Goal: Entertainment & Leisure: Consume media (video, audio)

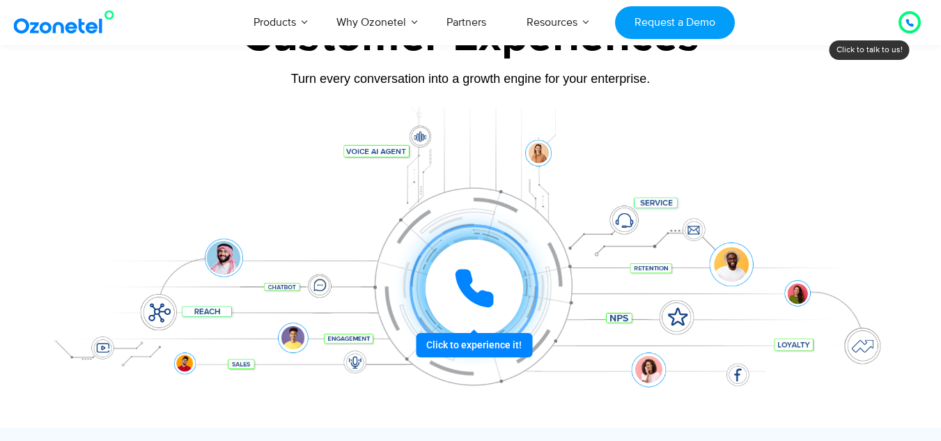
scroll to position [122, 0]
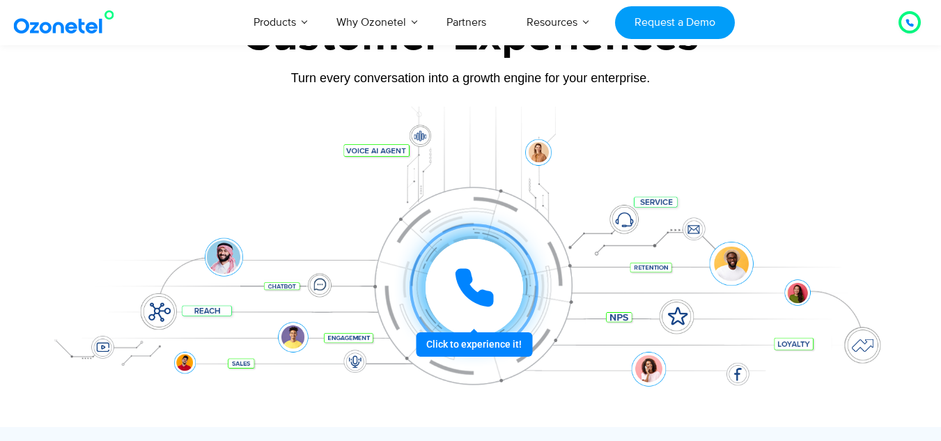
click at [458, 288] on div "Click to experience it! Call in progress... 1 2 3 4 5 6 7 8 9 # 0" at bounding box center [474, 288] width 864 height 0
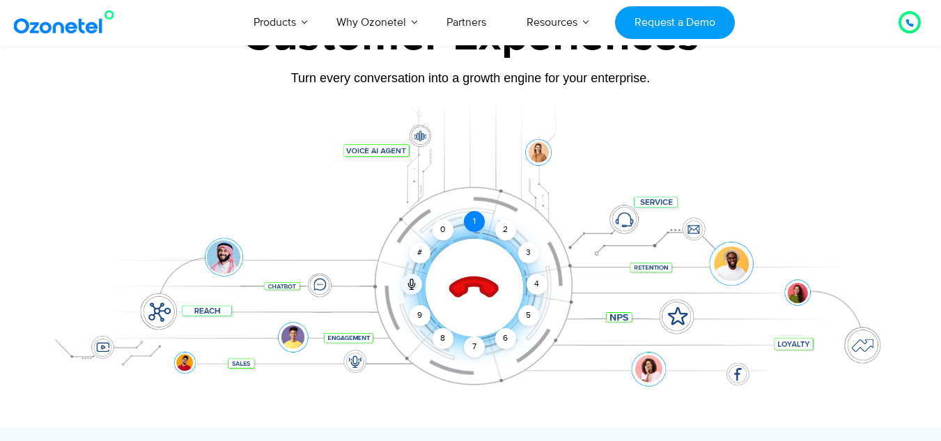
click at [476, 221] on div "1" at bounding box center [474, 221] width 21 height 21
click at [471, 287] on icon at bounding box center [473, 287] width 59 height 59
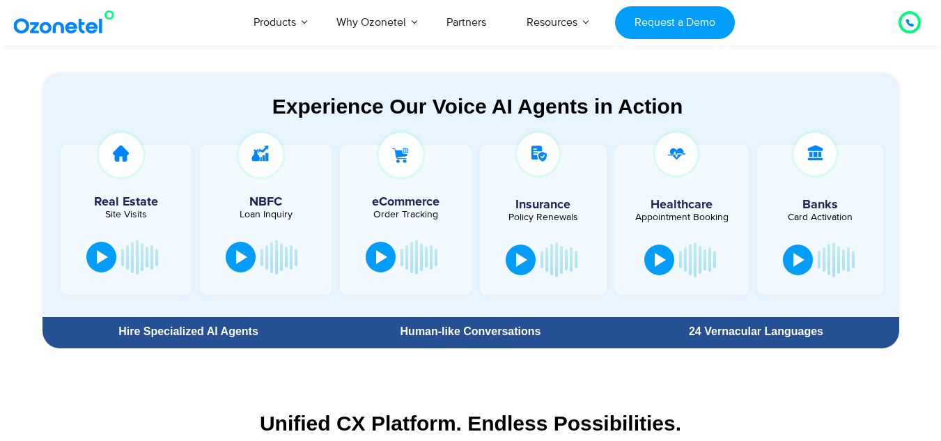
scroll to position [749, 0]
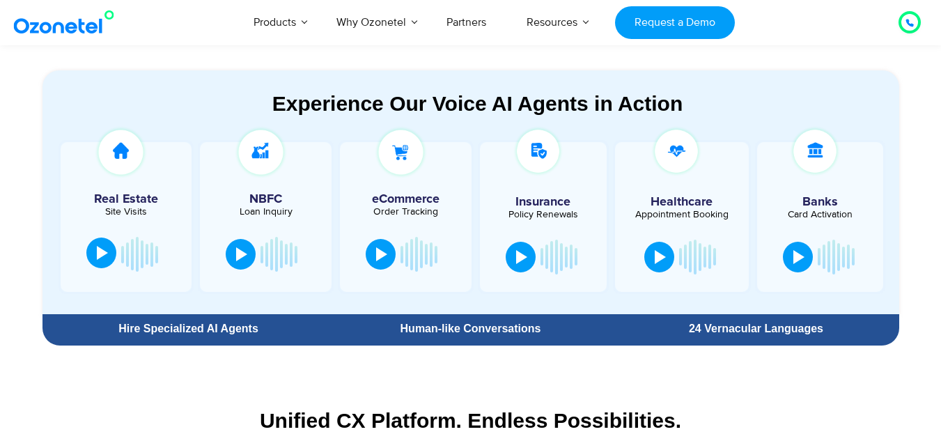
click at [100, 255] on div at bounding box center [102, 253] width 11 height 14
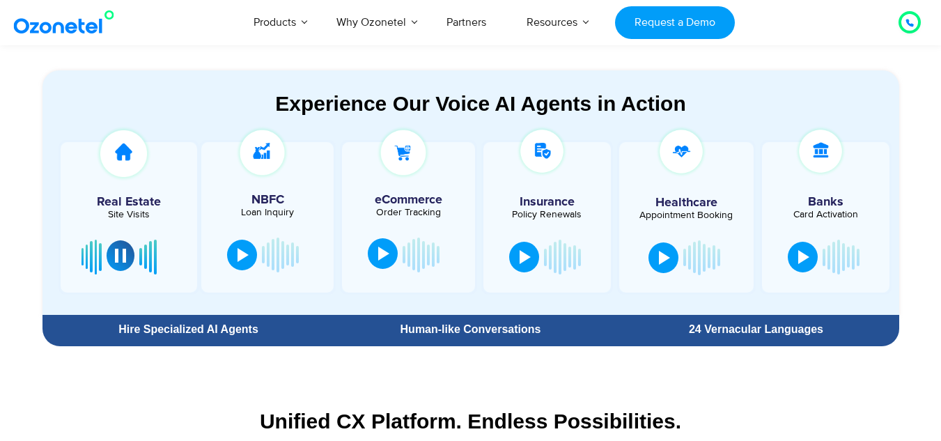
click at [387, 254] on div at bounding box center [383, 254] width 11 height 14
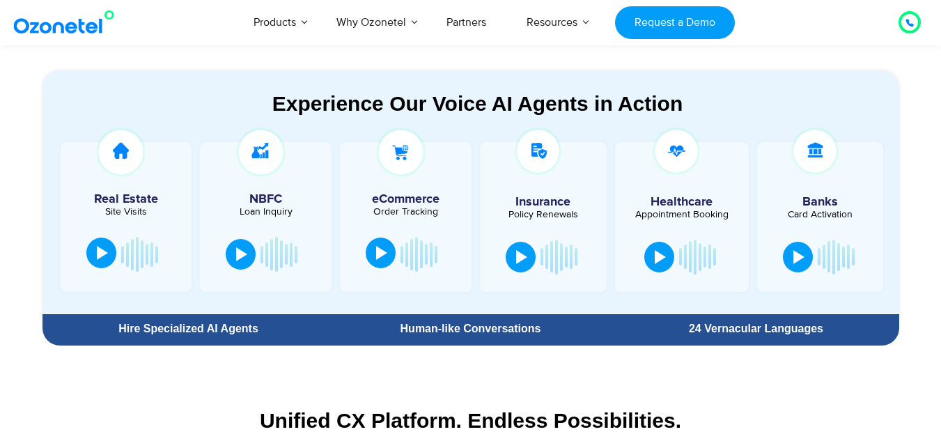
click at [380, 254] on div at bounding box center [381, 253] width 11 height 14
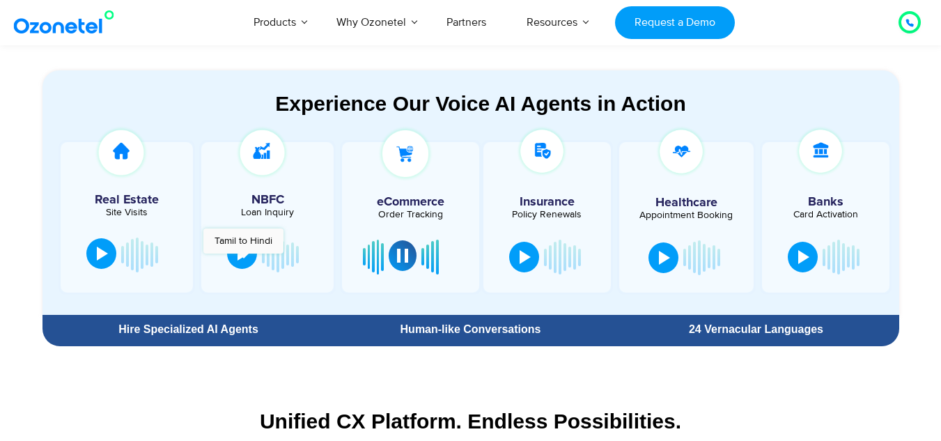
click at [243, 260] on div at bounding box center [243, 254] width 11 height 14
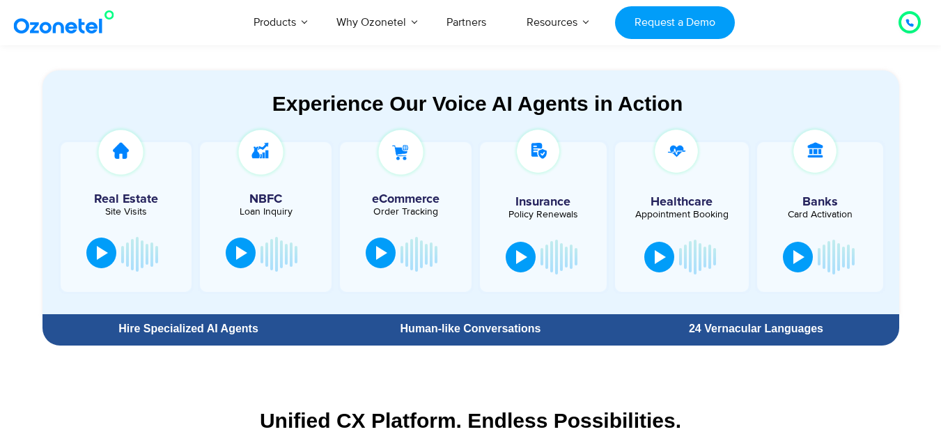
click at [239, 255] on div at bounding box center [241, 253] width 11 height 14
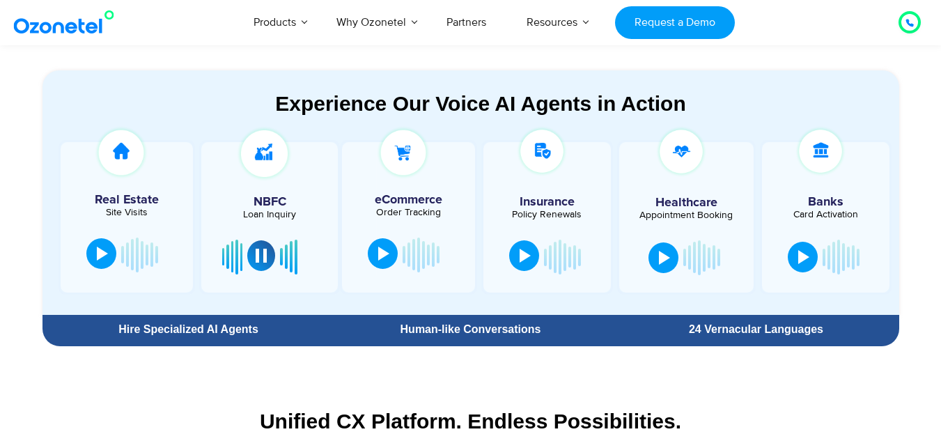
click at [527, 251] on div at bounding box center [525, 256] width 11 height 14
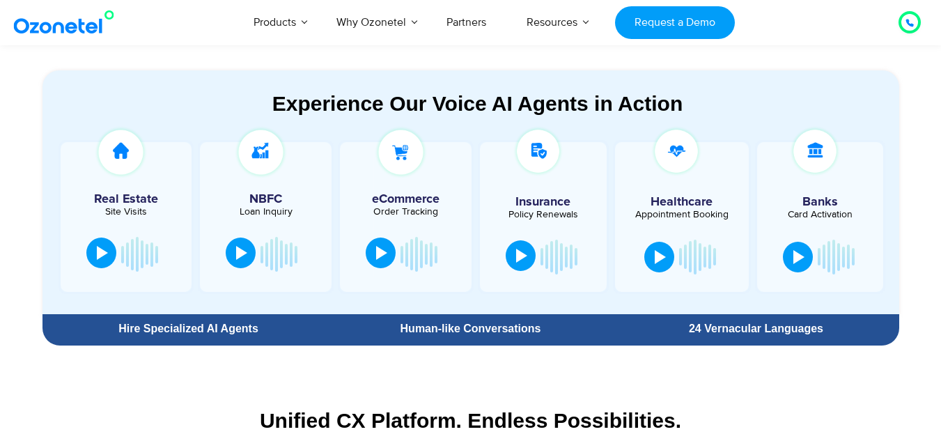
click at [527, 251] on div at bounding box center [521, 256] width 11 height 14
click at [667, 261] on button at bounding box center [659, 255] width 30 height 31
click at [795, 263] on button at bounding box center [798, 255] width 30 height 31
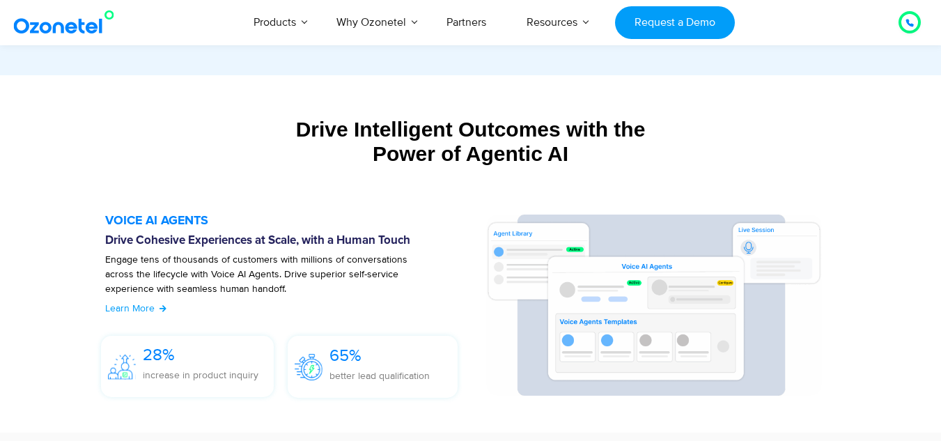
scroll to position [1443, 0]
